Goal: Information Seeking & Learning: Learn about a topic

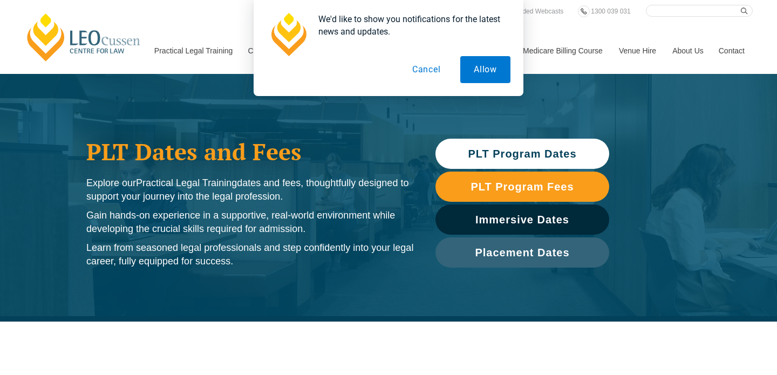
click at [435, 71] on button "Cancel" at bounding box center [427, 69] width 56 height 27
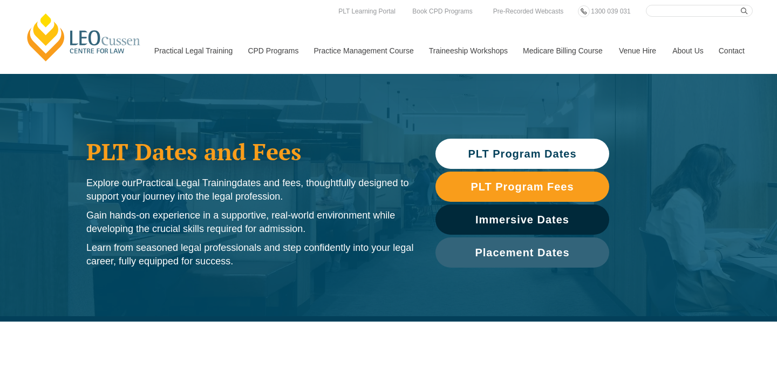
click at [505, 152] on span "PLT Program Dates" at bounding box center [522, 153] width 108 height 11
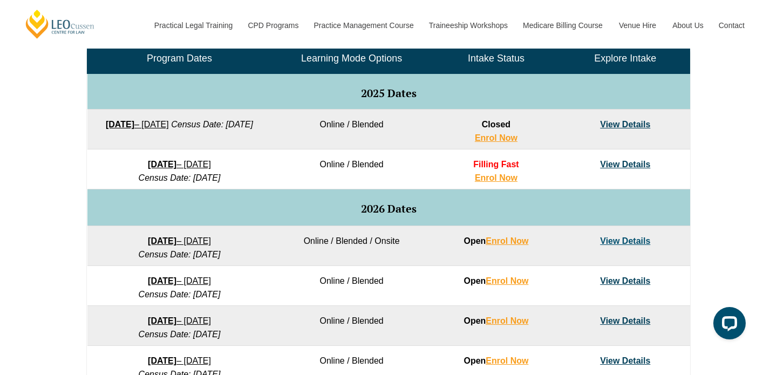
scroll to position [544, 0]
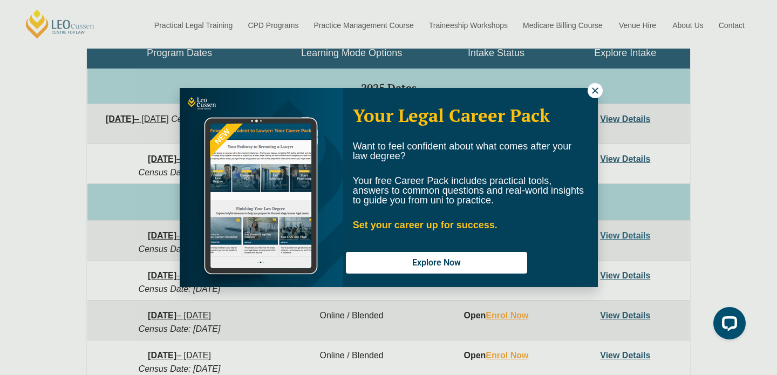
click at [589, 92] on button at bounding box center [595, 90] width 15 height 15
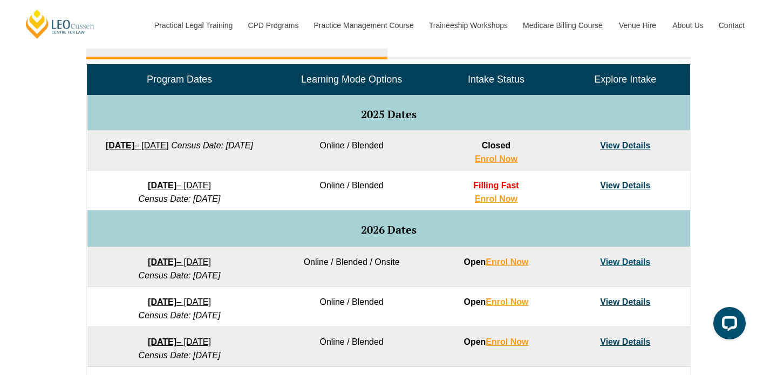
scroll to position [479, 0]
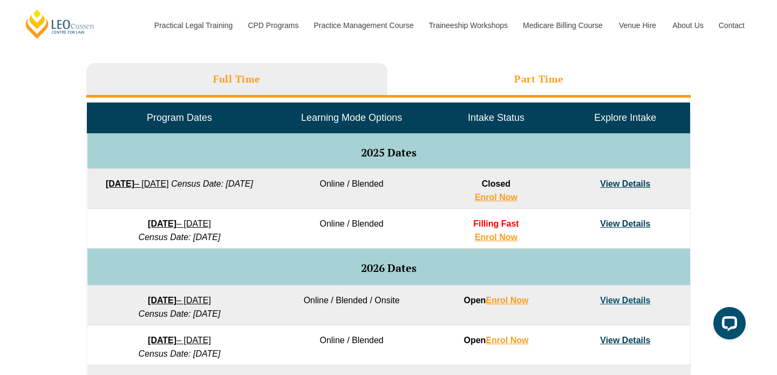
click at [503, 68] on li "Part Time" at bounding box center [538, 80] width 303 height 35
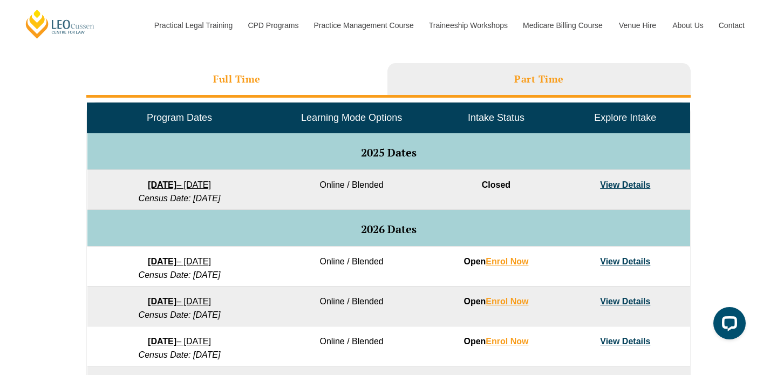
click at [303, 92] on li "Full Time" at bounding box center [236, 80] width 301 height 35
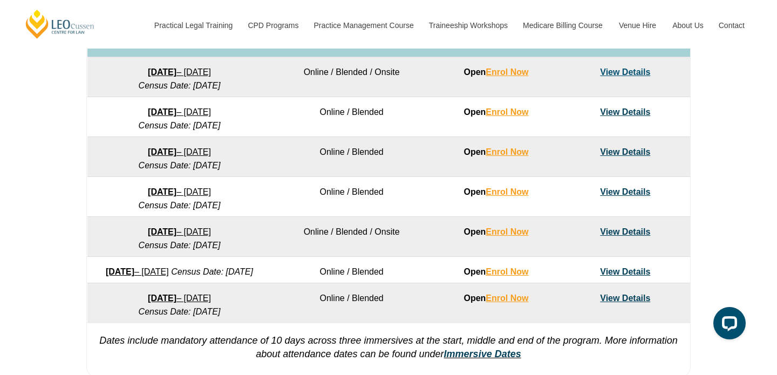
scroll to position [610, 0]
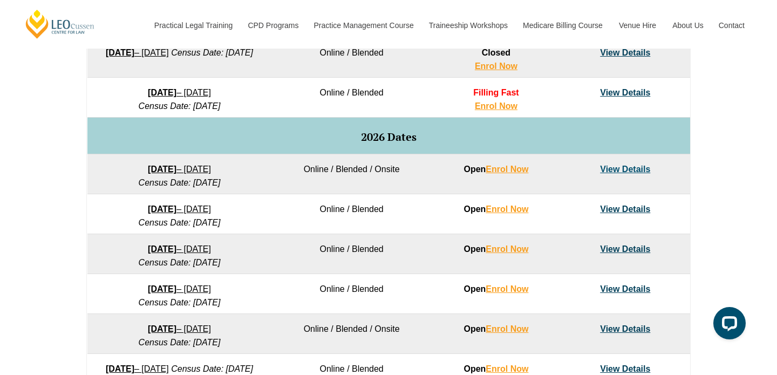
click at [166, 251] on strong "[DATE]" at bounding box center [162, 248] width 29 height 9
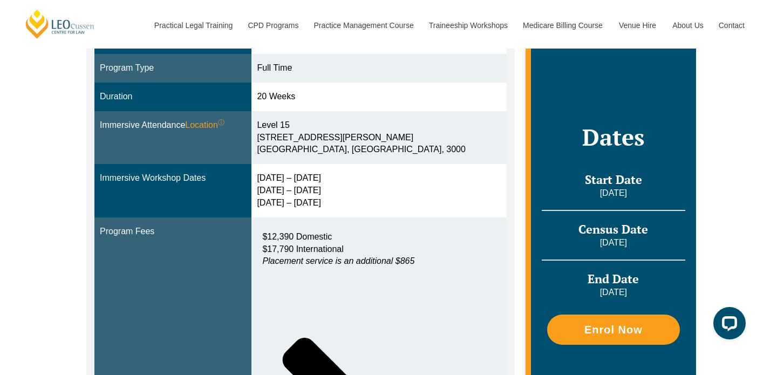
scroll to position [326, 0]
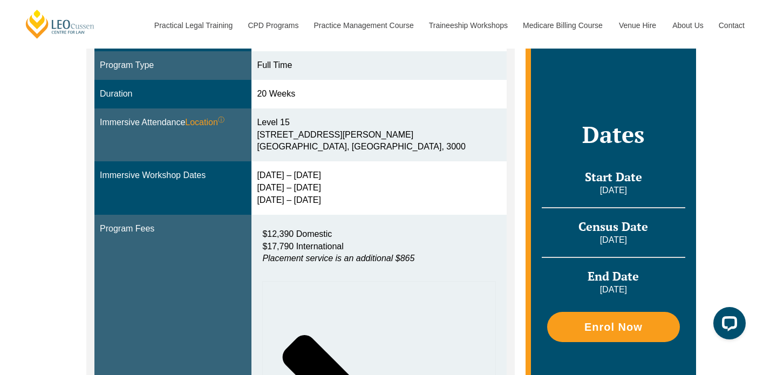
click at [108, 181] on div "Immersive Workshop Dates" at bounding box center [173, 175] width 146 height 12
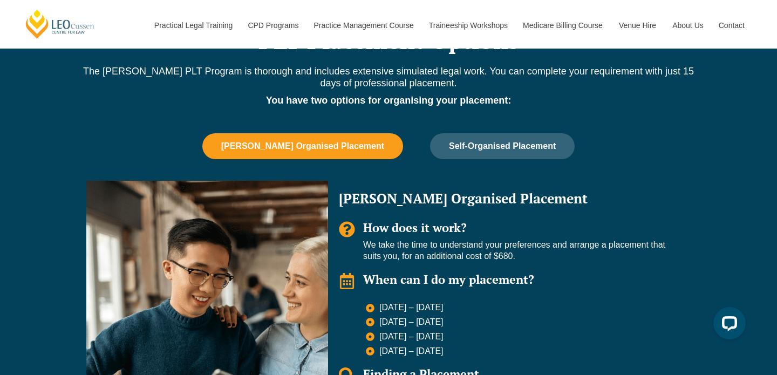
scroll to position [923, 0]
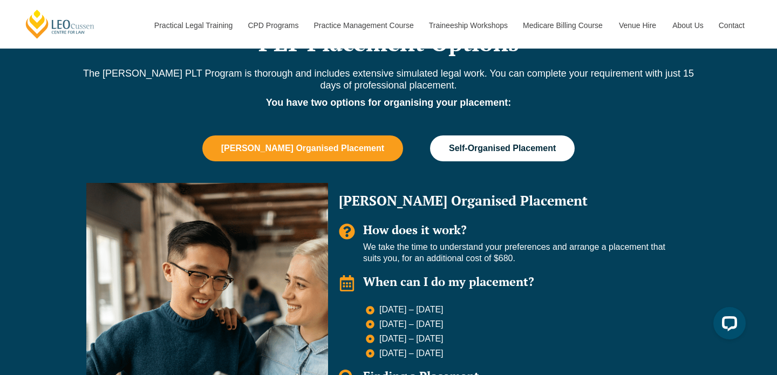
click at [450, 144] on span "Self-Organised Placement" at bounding box center [502, 149] width 107 height 10
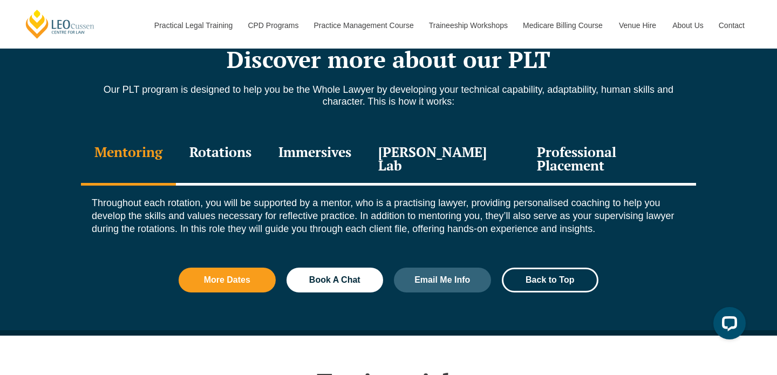
scroll to position [1401, 0]
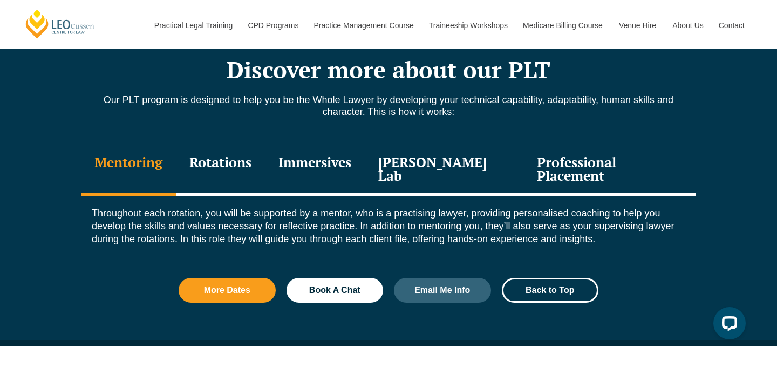
click at [237, 145] on div "Rotations" at bounding box center [220, 170] width 89 height 51
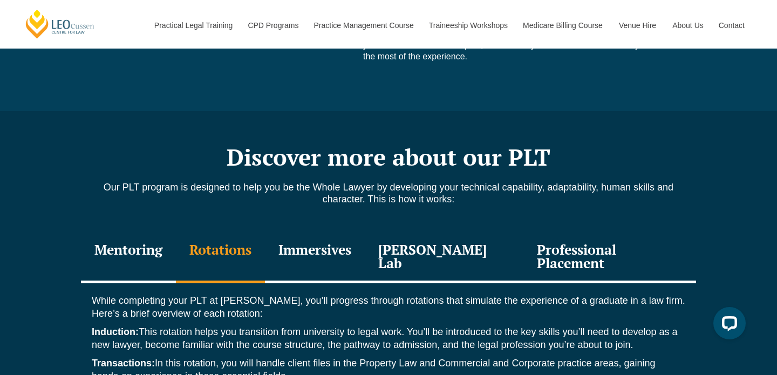
scroll to position [1297, 0]
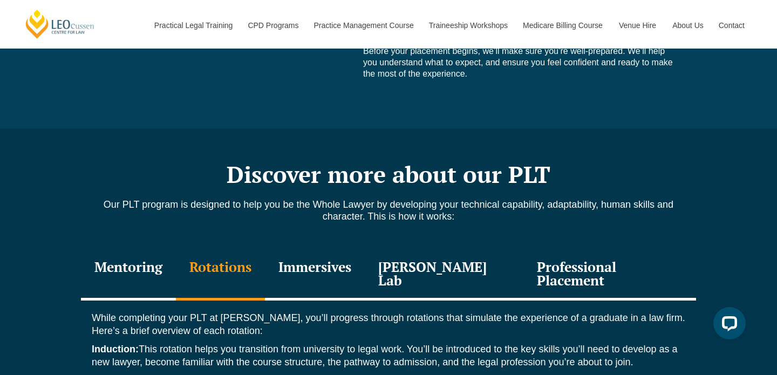
click at [304, 249] on div "Immersives" at bounding box center [315, 274] width 100 height 51
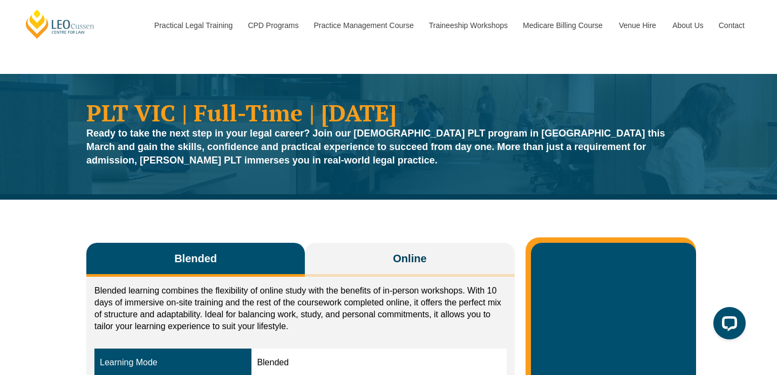
scroll to position [170, 0]
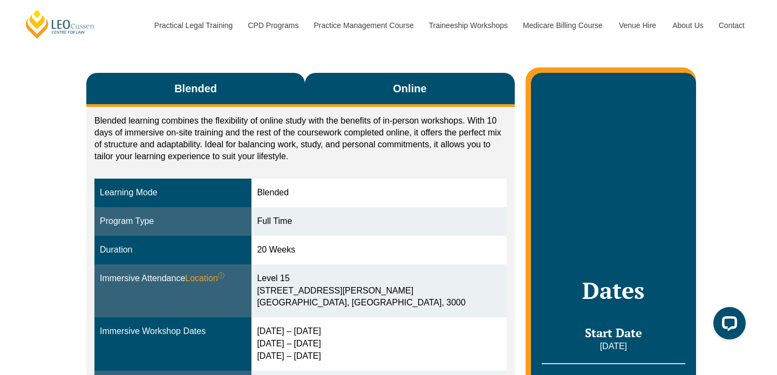
click at [421, 81] on span "Online" at bounding box center [409, 88] width 33 height 15
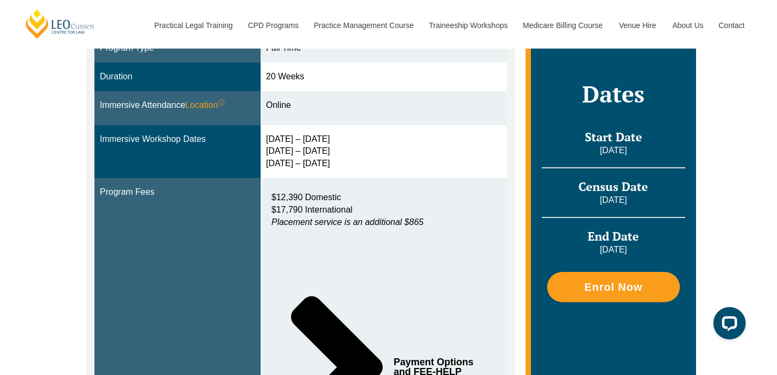
scroll to position [0, 0]
